Goal: Information Seeking & Learning: Find specific fact

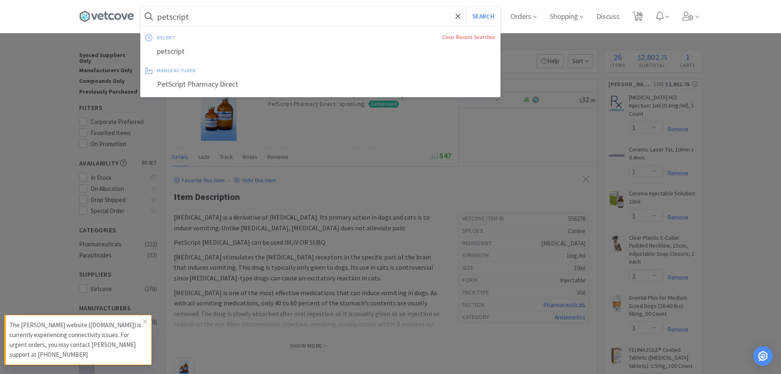
select select "1"
select select "2"
select select "1"
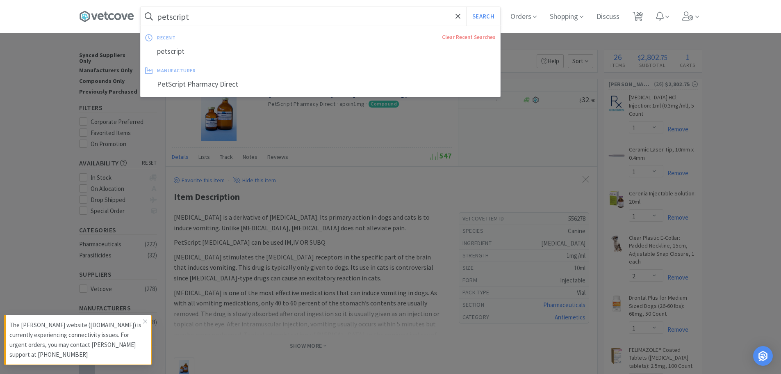
select select "2"
select select "1"
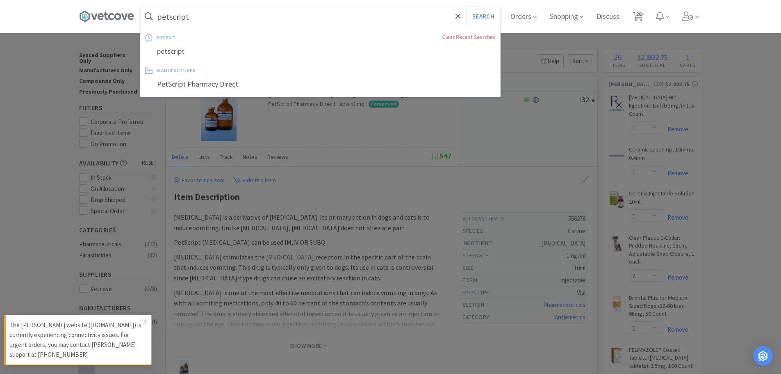
select select "1"
select select "6"
select select "2"
select select "1"
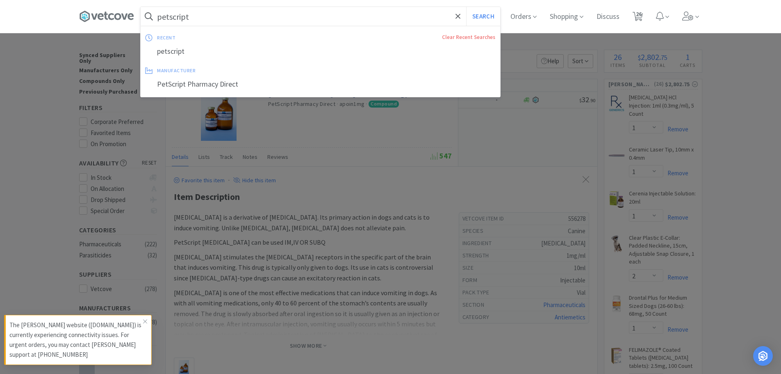
select select "1"
select select "2"
select select "1"
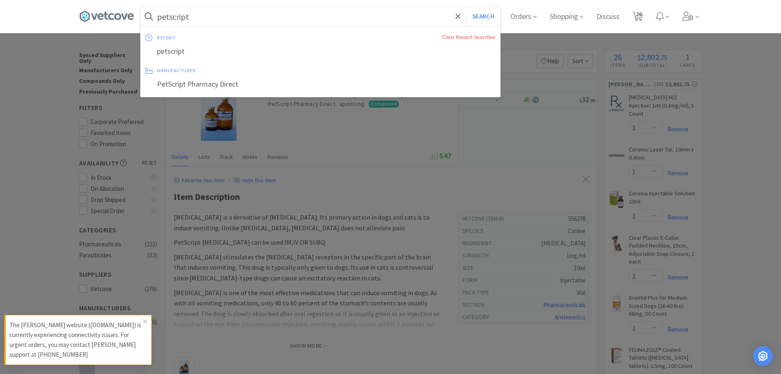
select select "1"
select select "2"
select select "3"
select select "1"
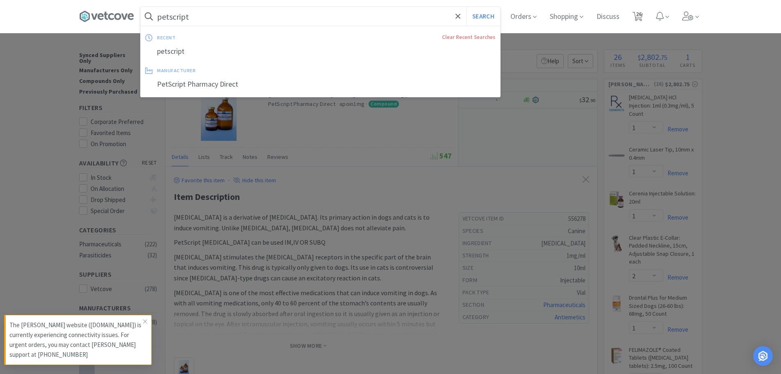
select select "1"
click at [241, 19] on input "petscript" at bounding box center [321, 16] width 360 height 19
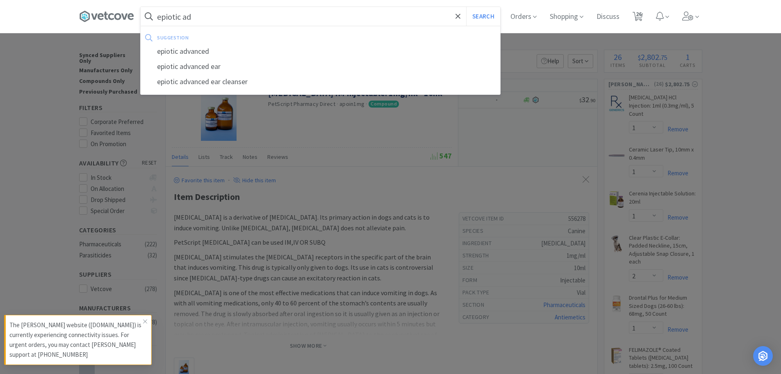
click at [209, 80] on div "epiotic advanced ear cleanser" at bounding box center [321, 81] width 360 height 15
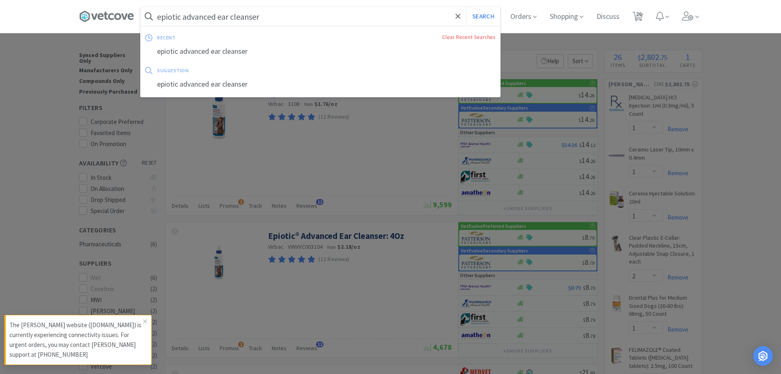
click at [272, 16] on input "epiotic advanced ear cleanser" at bounding box center [321, 16] width 360 height 19
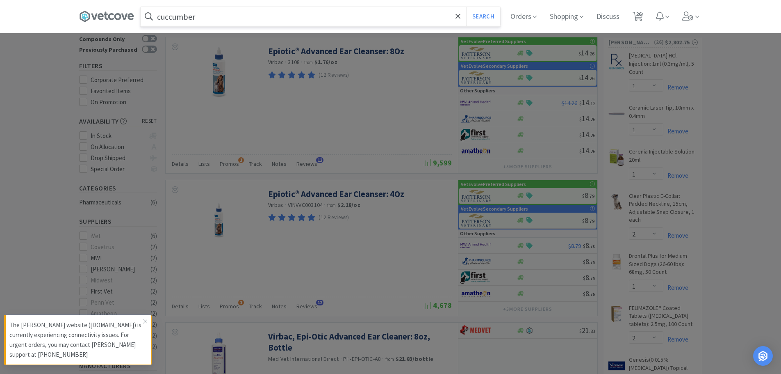
scroll to position [41, 0]
click at [230, 14] on input "cuccumber" at bounding box center [321, 16] width 360 height 19
type input "cuccumber"
click at [466, 7] on button "Search" at bounding box center [483, 16] width 34 height 19
